Goal: Find specific page/section: Find specific page/section

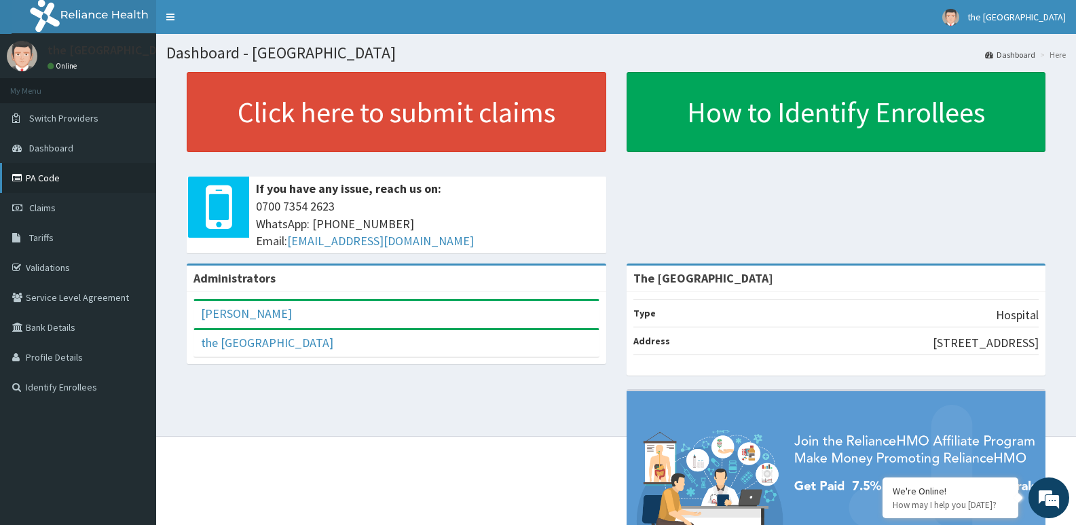
click at [49, 181] on link "PA Code" at bounding box center [78, 178] width 156 height 30
